Goal: Find specific page/section: Find specific page/section

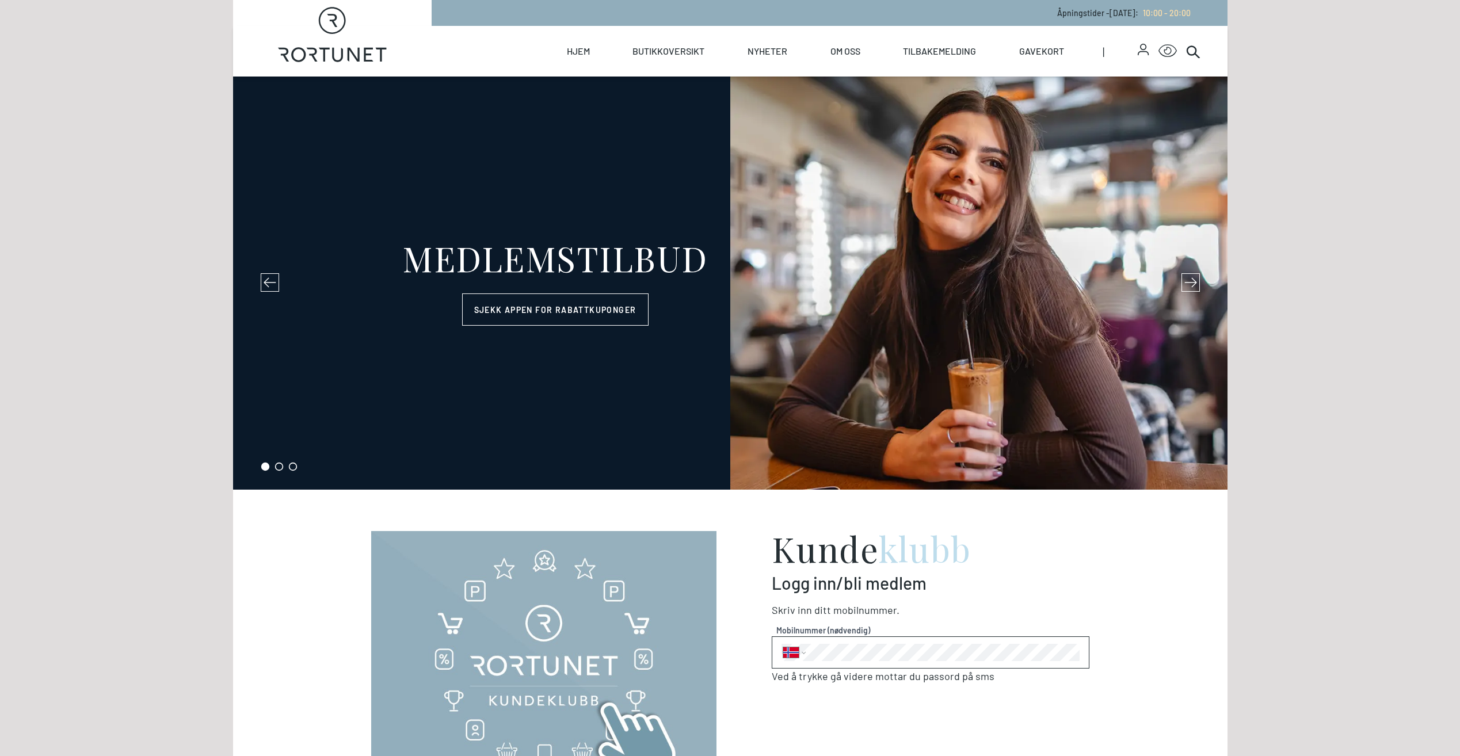
select select "NO"
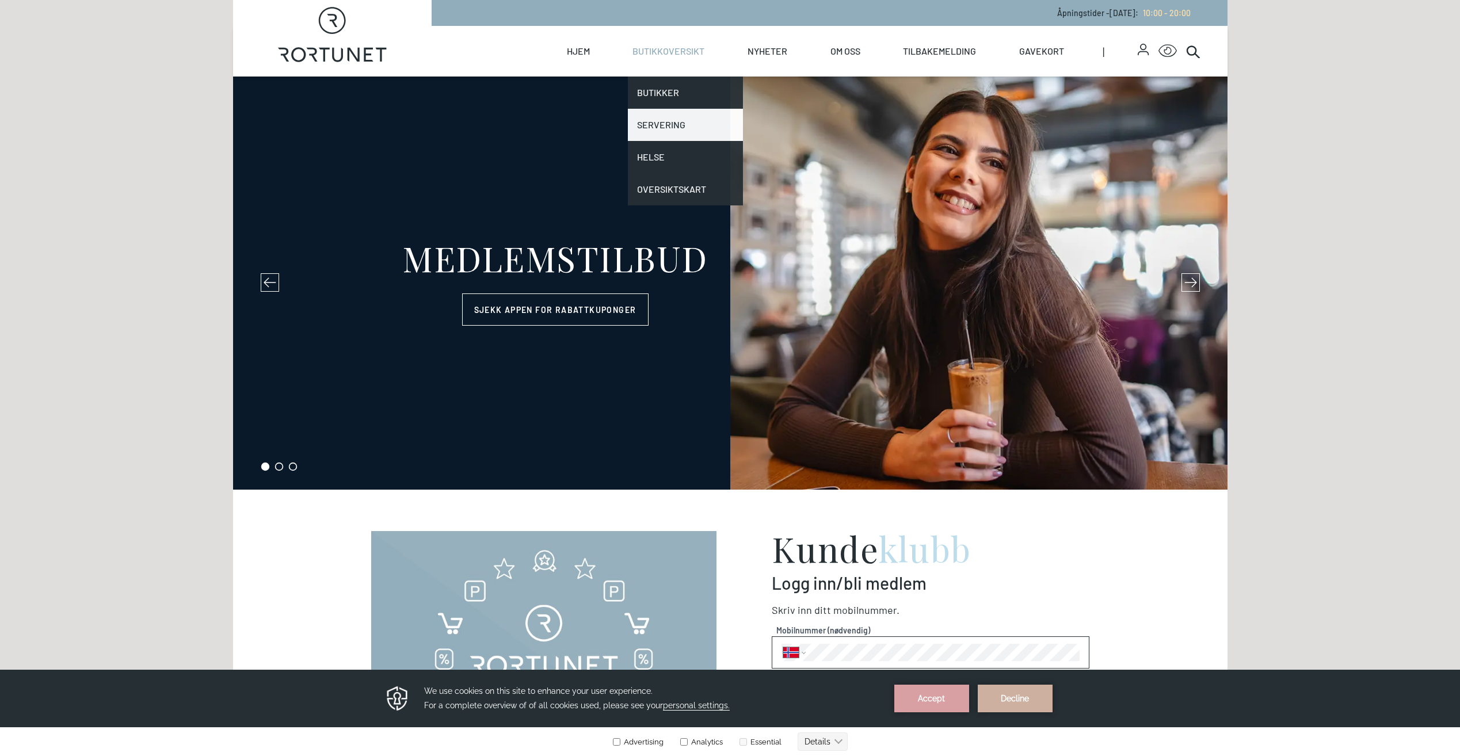
click at [663, 131] on link "Servering" at bounding box center [685, 125] width 115 height 32
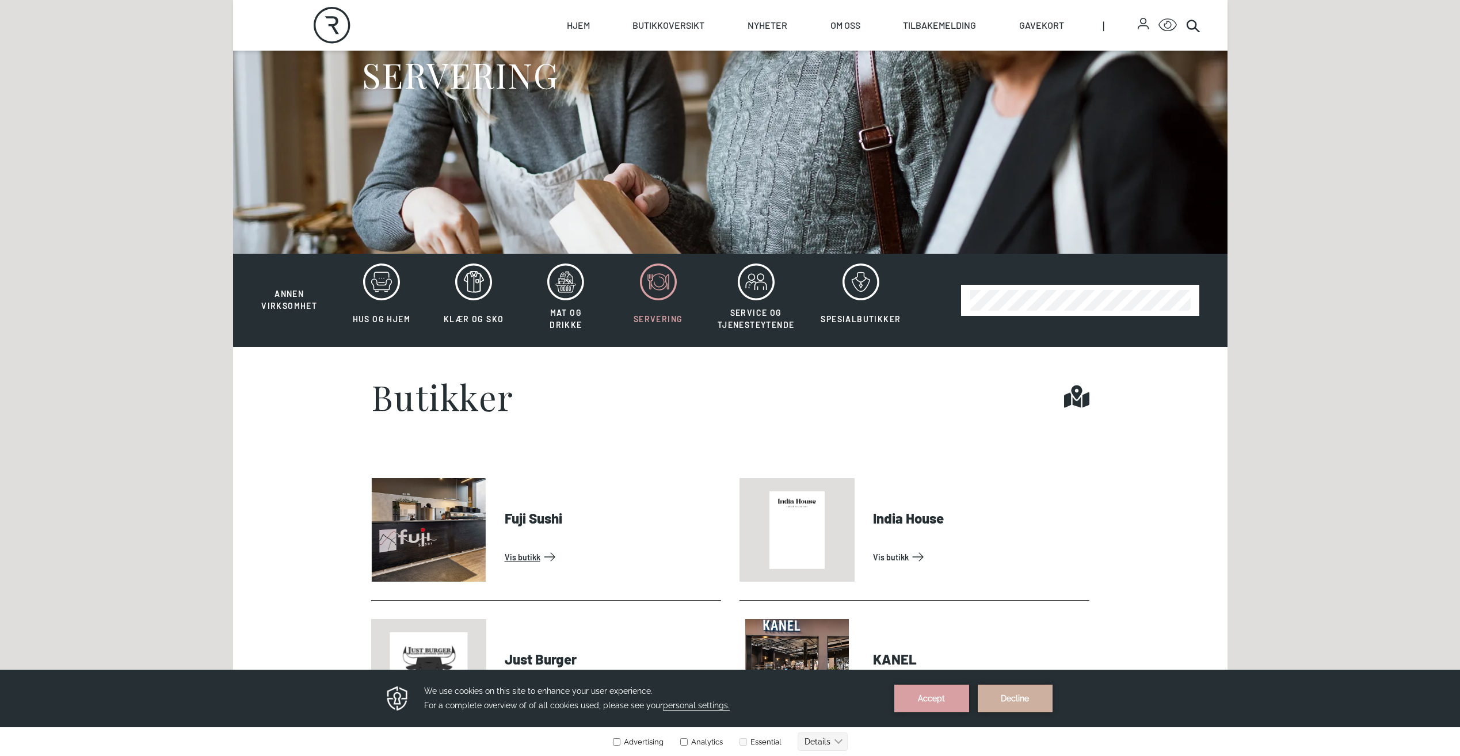
scroll to position [460, 0]
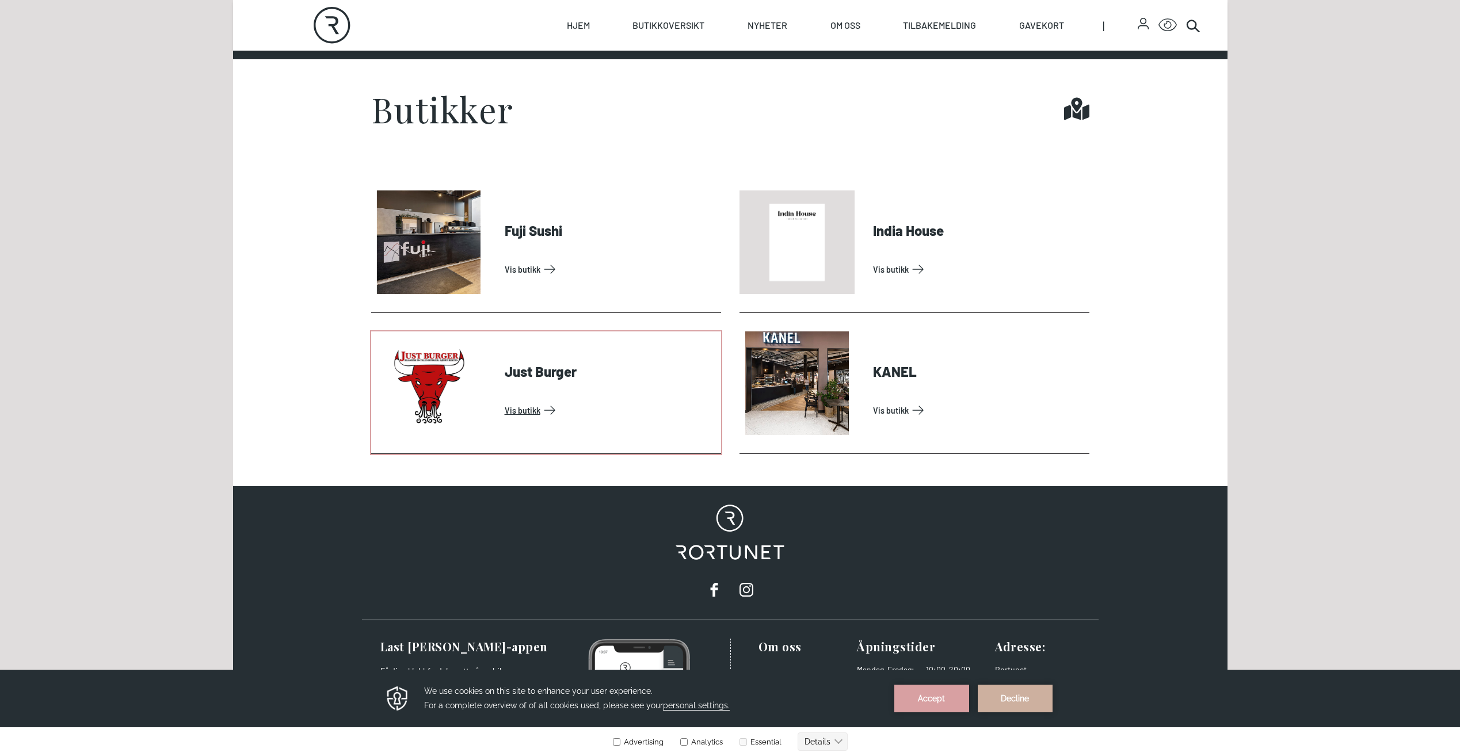
click at [525, 407] on link "Vis butikk" at bounding box center [611, 410] width 212 height 18
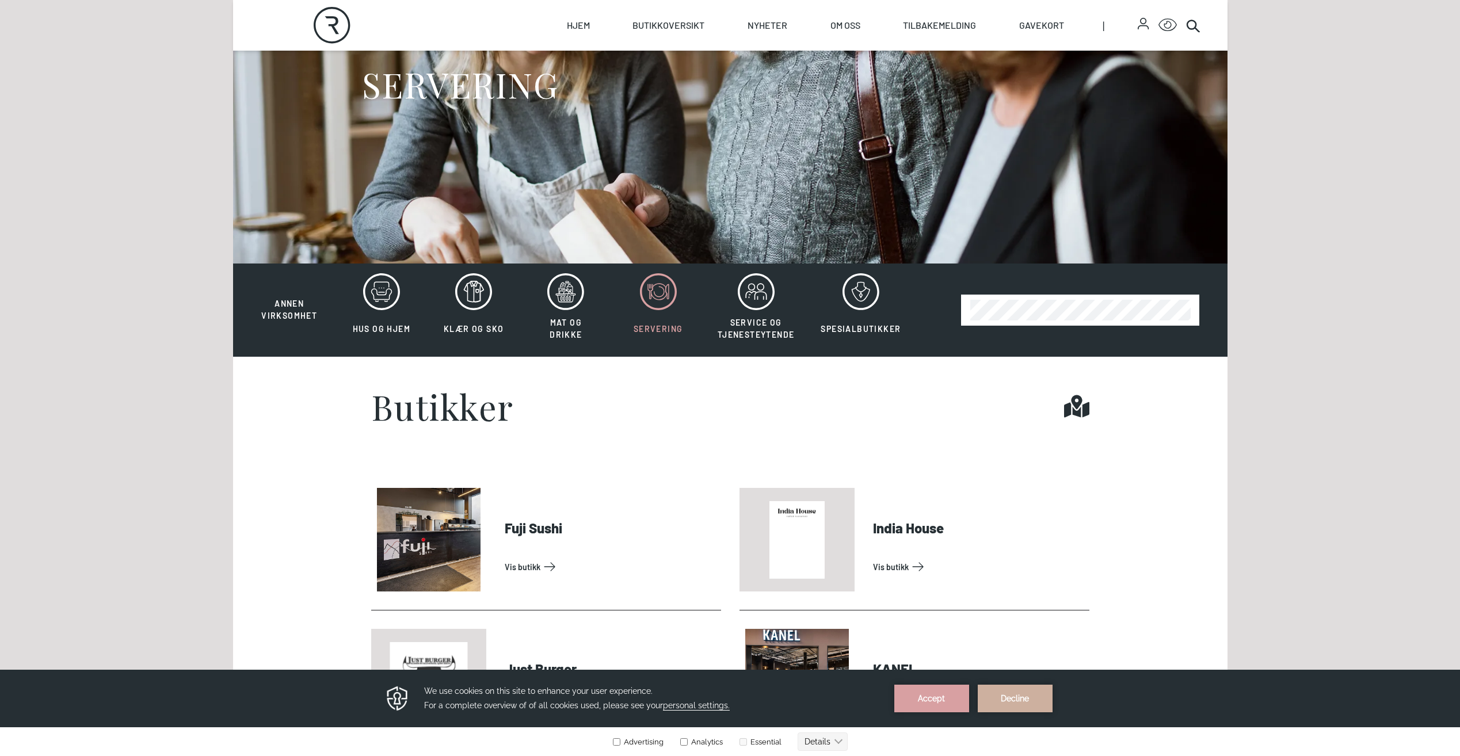
scroll to position [173, 0]
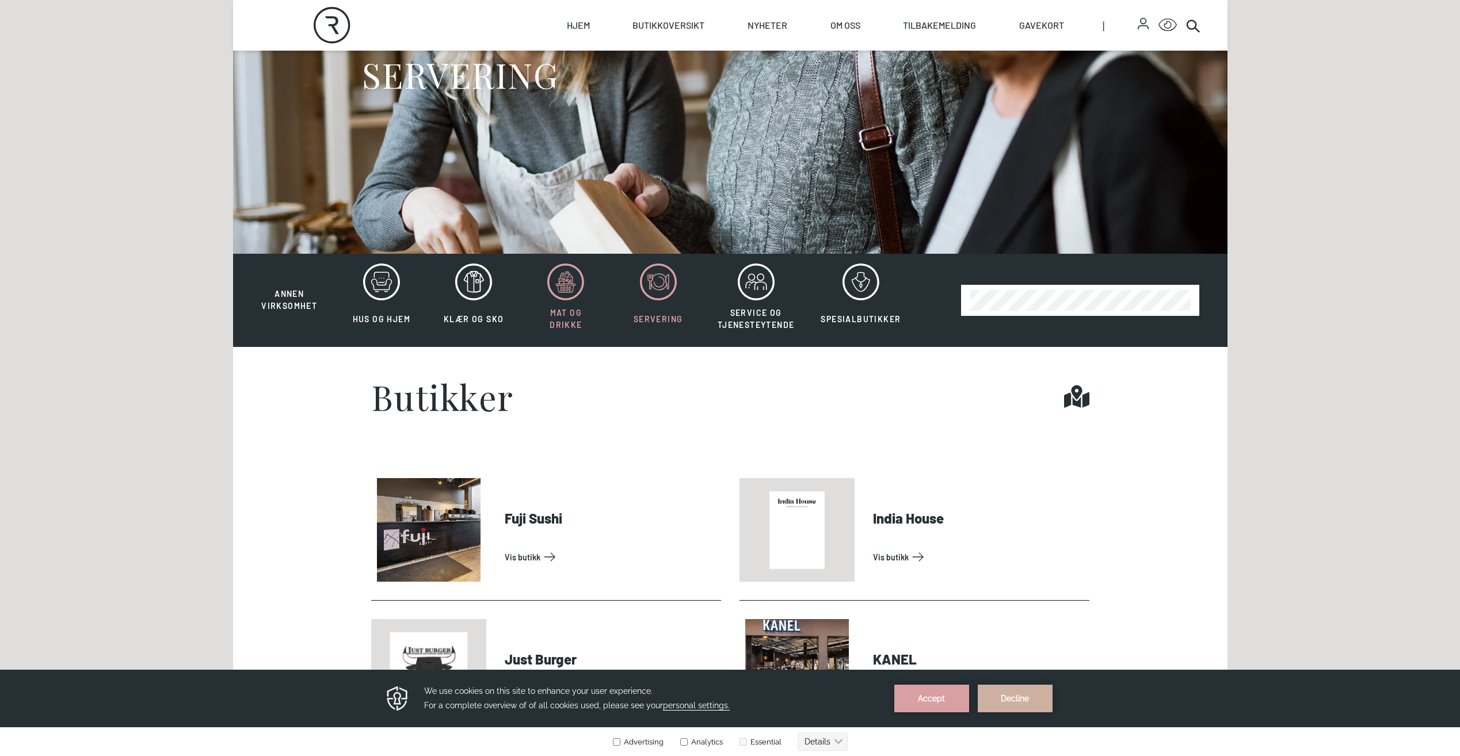
click at [558, 288] on icon at bounding box center [565, 282] width 37 height 37
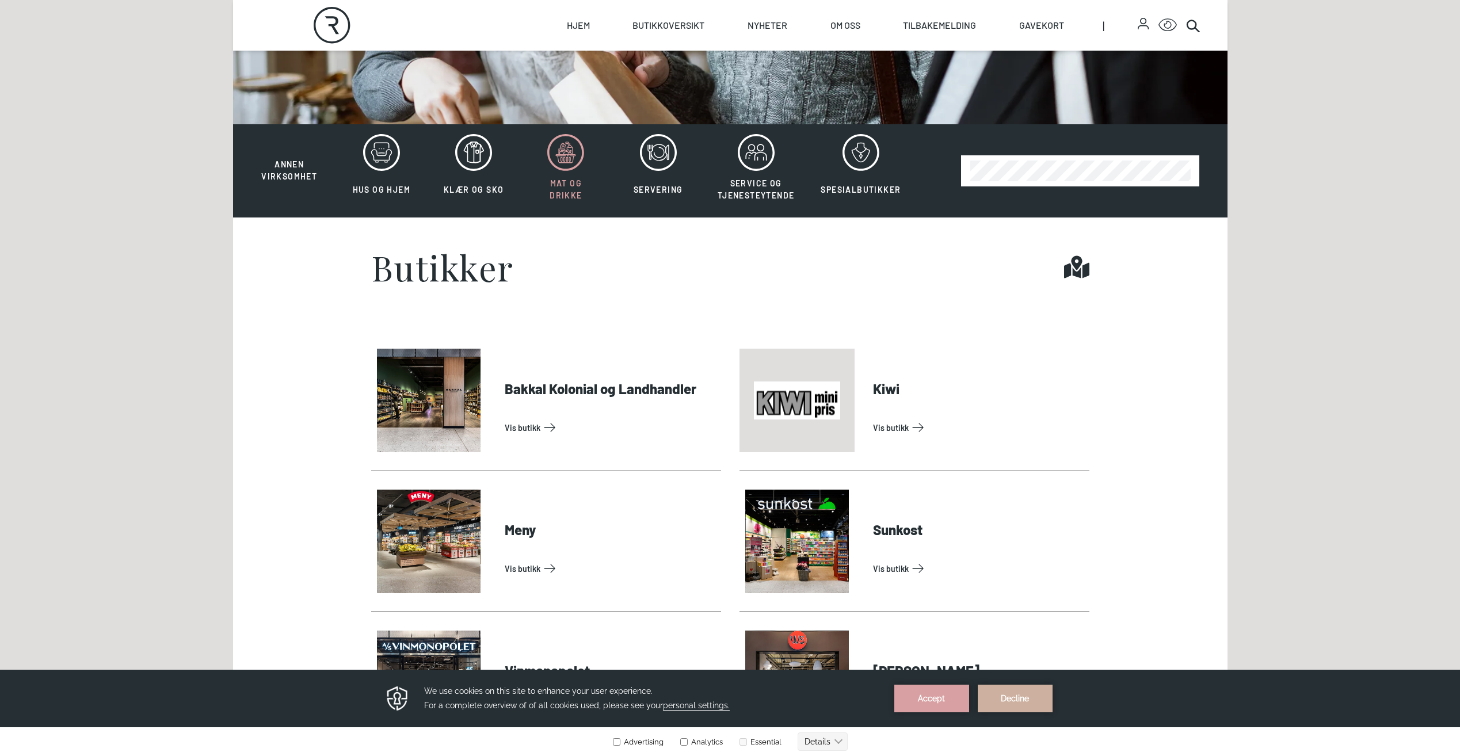
scroll to position [288, 0]
